Goal: Complete application form

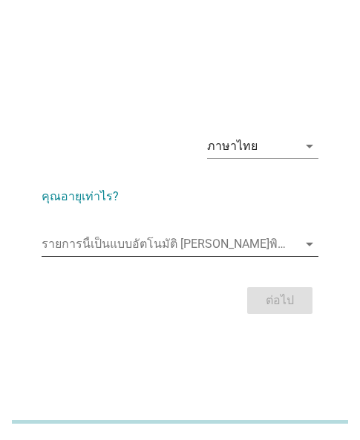
drag, startPoint x: 110, startPoint y: 241, endPoint x: 115, endPoint y: 255, distance: 14.3
click at [110, 242] on input "รายการนี้เป็นแบบอัตโนมัติ คุณสามารถพิมพ์ลงในรายการนี้" at bounding box center [170, 244] width 256 height 24
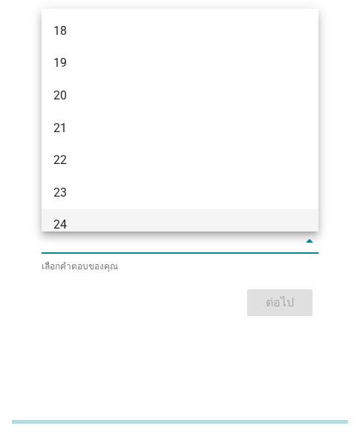
click at [118, 215] on div "24" at bounding box center [180, 225] width 277 height 33
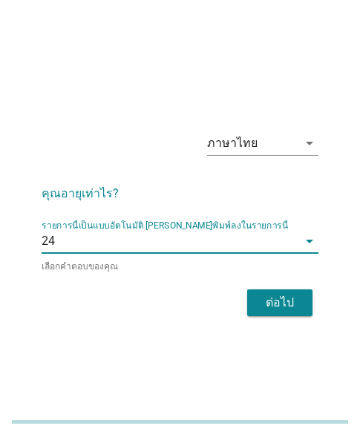
click at [270, 286] on div "ต่อไป" at bounding box center [180, 303] width 277 height 36
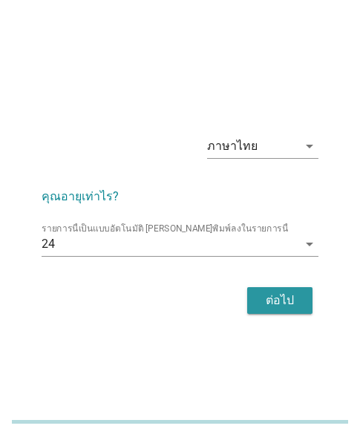
drag, startPoint x: 278, startPoint y: 303, endPoint x: 362, endPoint y: 303, distance: 83.9
click at [287, 303] on div "ต่อไป" at bounding box center [280, 301] width 42 height 18
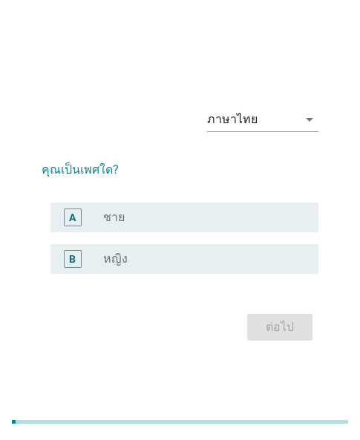
click at [117, 261] on label "หญิง" at bounding box center [115, 259] width 25 height 15
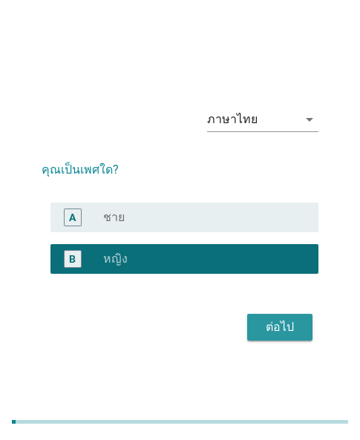
drag, startPoint x: 275, startPoint y: 327, endPoint x: 274, endPoint y: 175, distance: 151.5
click at [274, 325] on div "ต่อไป" at bounding box center [280, 328] width 42 height 18
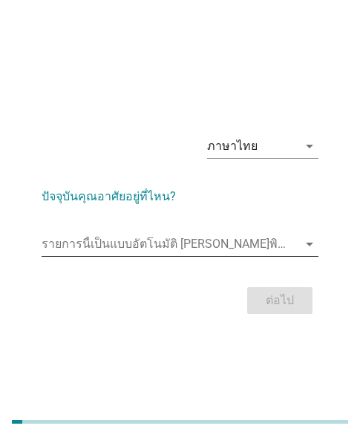
click at [84, 249] on input "รายการนี้เป็นแบบอัตโนมัติ คุณสามารถพิมพ์ลงในรายการนี้" at bounding box center [170, 244] width 256 height 24
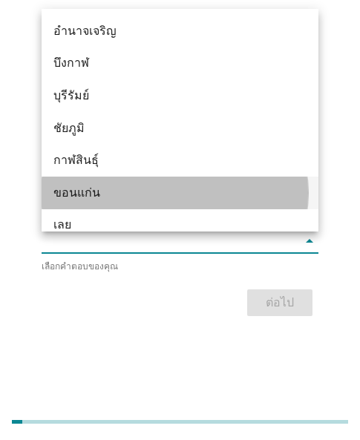
click at [82, 201] on div "ขอนแก่น" at bounding box center [169, 193] width 232 height 18
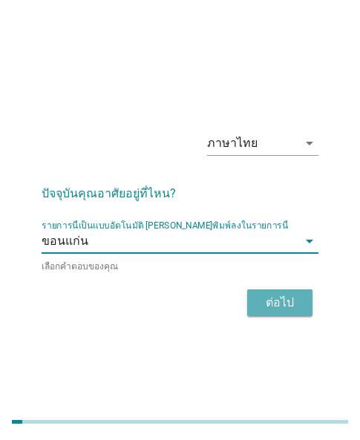
drag, startPoint x: 255, startPoint y: 293, endPoint x: 198, endPoint y: 294, distance: 57.2
click at [254, 296] on button "ต่อไป" at bounding box center [279, 303] width 65 height 27
